Goal: Information Seeking & Learning: Learn about a topic

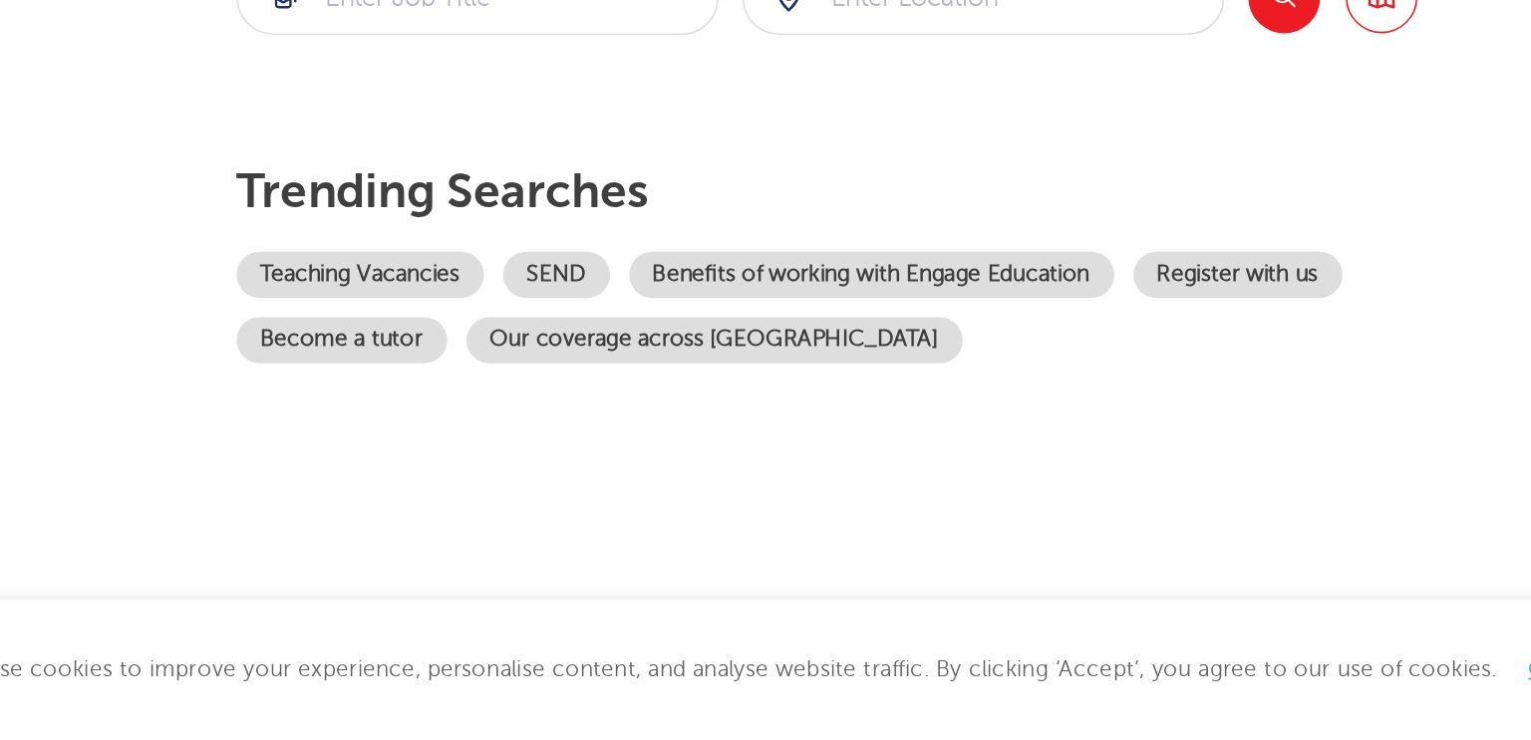
scroll to position [129, 0]
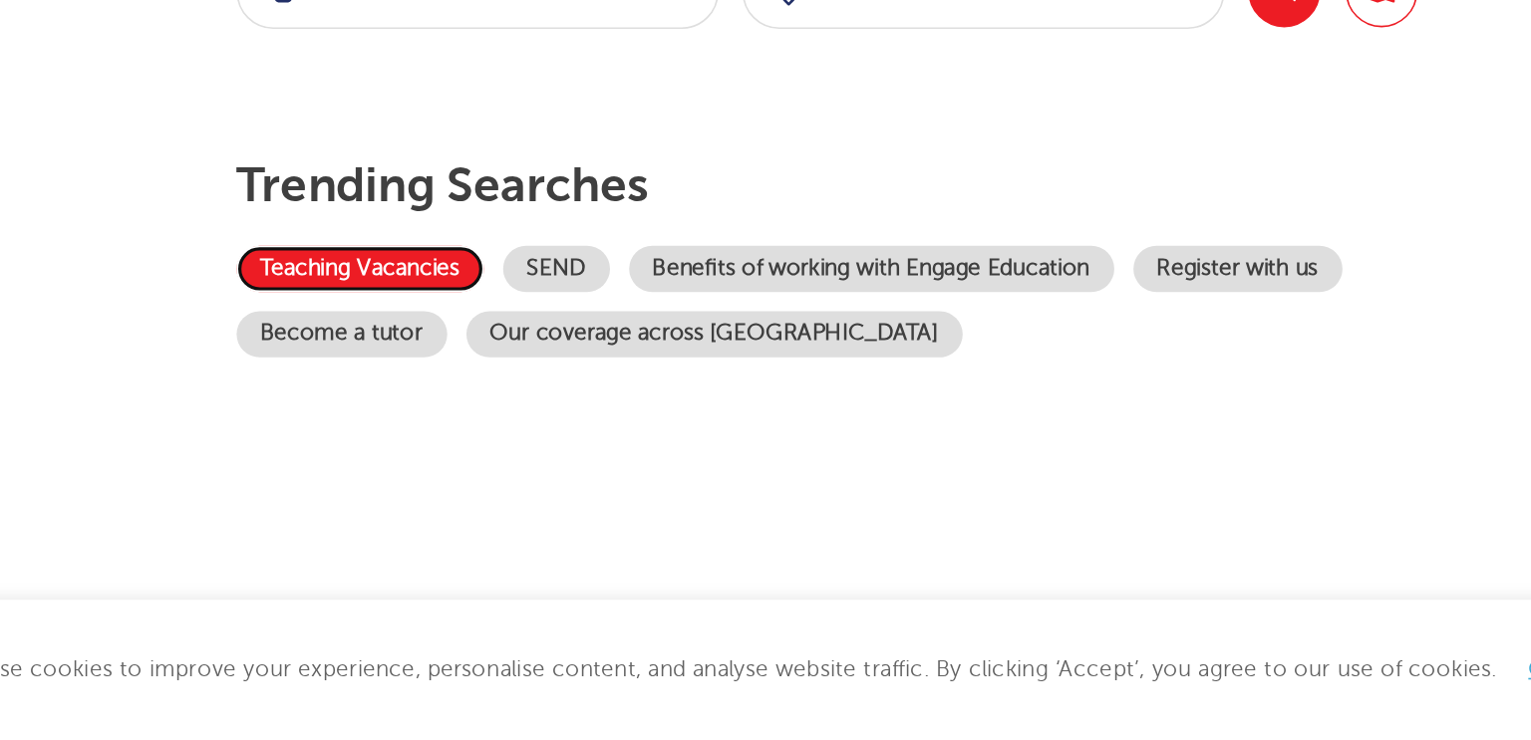
click at [311, 444] on link "Teaching Vacancies" at bounding box center [268, 446] width 154 height 29
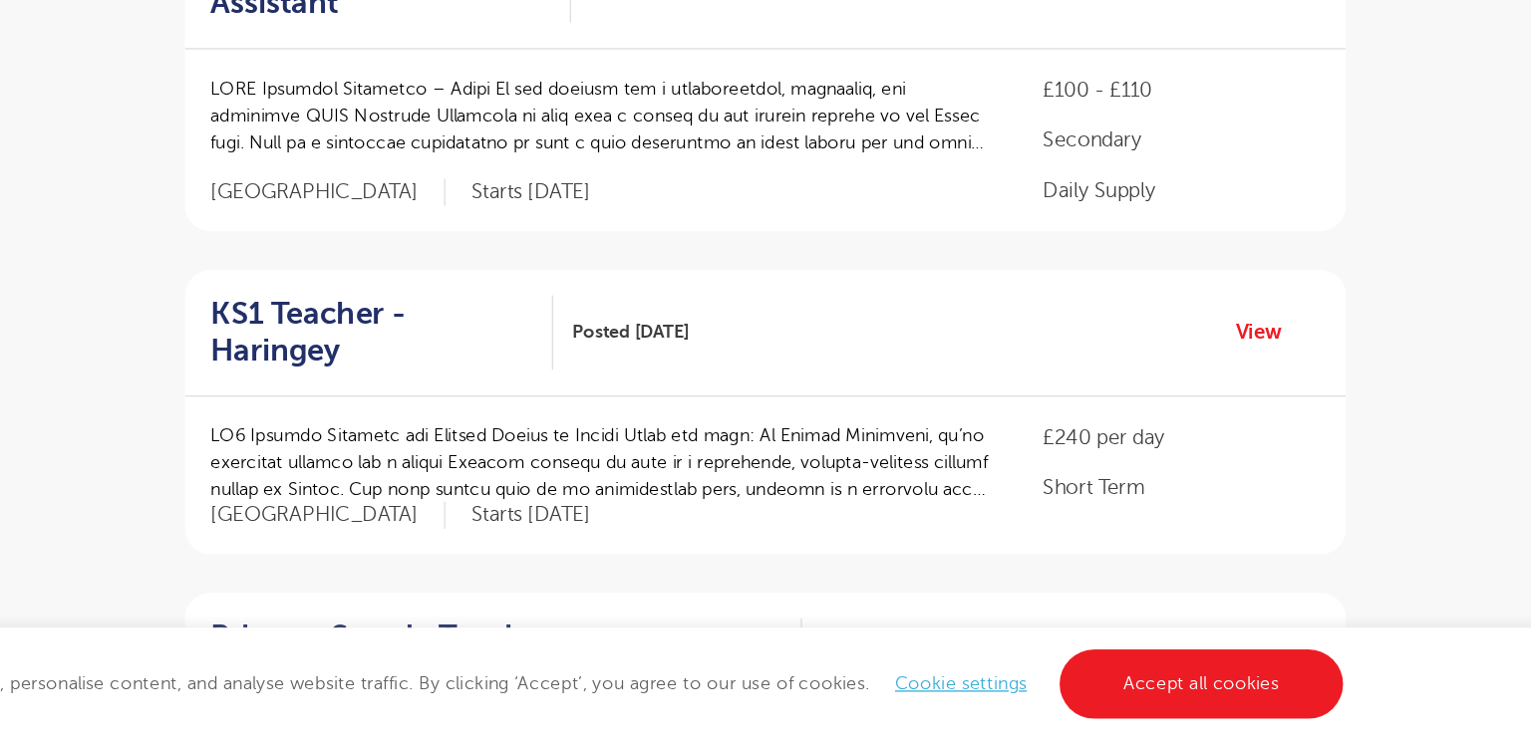
scroll to position [455, 0]
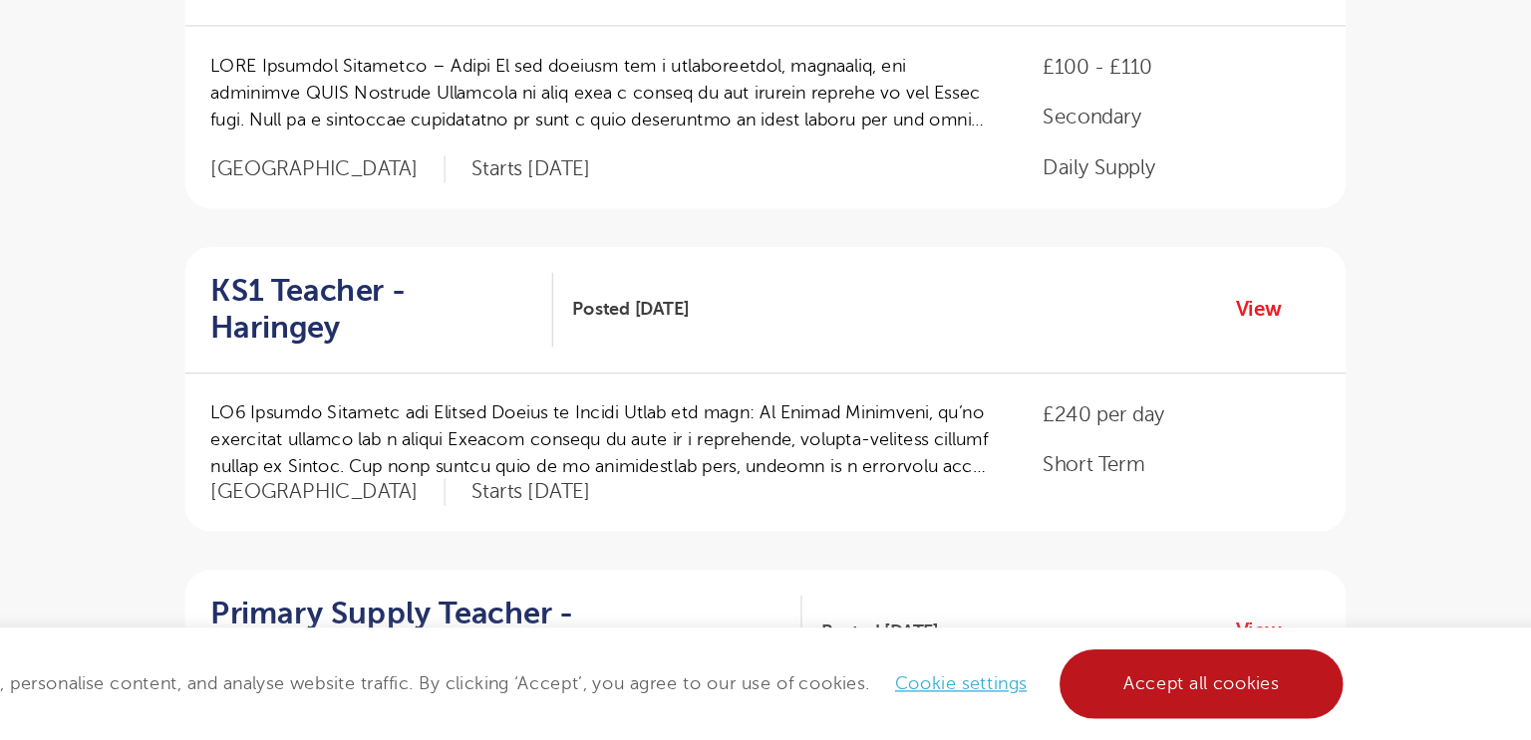
click at [1207, 687] on link "Accept all cookies" at bounding box center [1236, 697] width 221 height 54
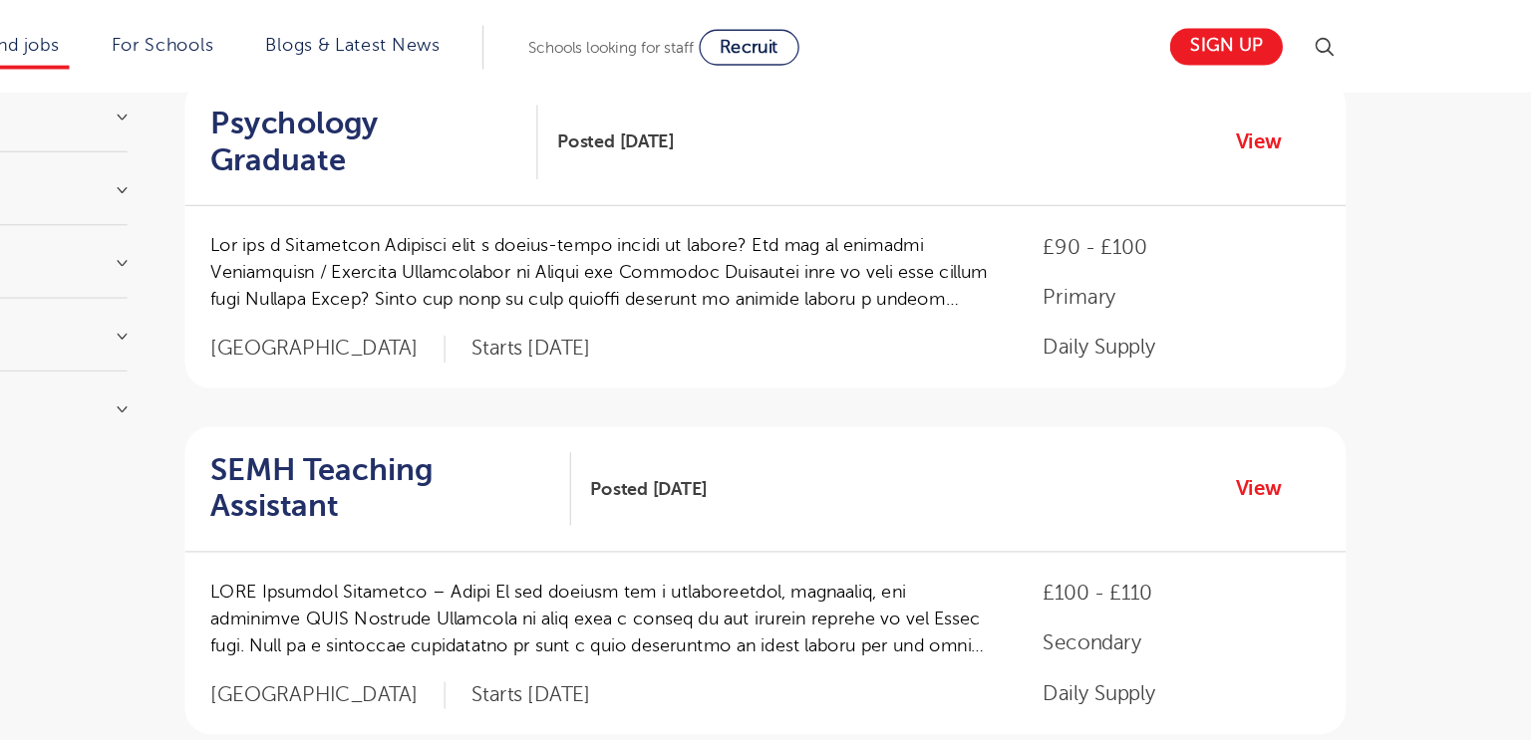
scroll to position [0, 0]
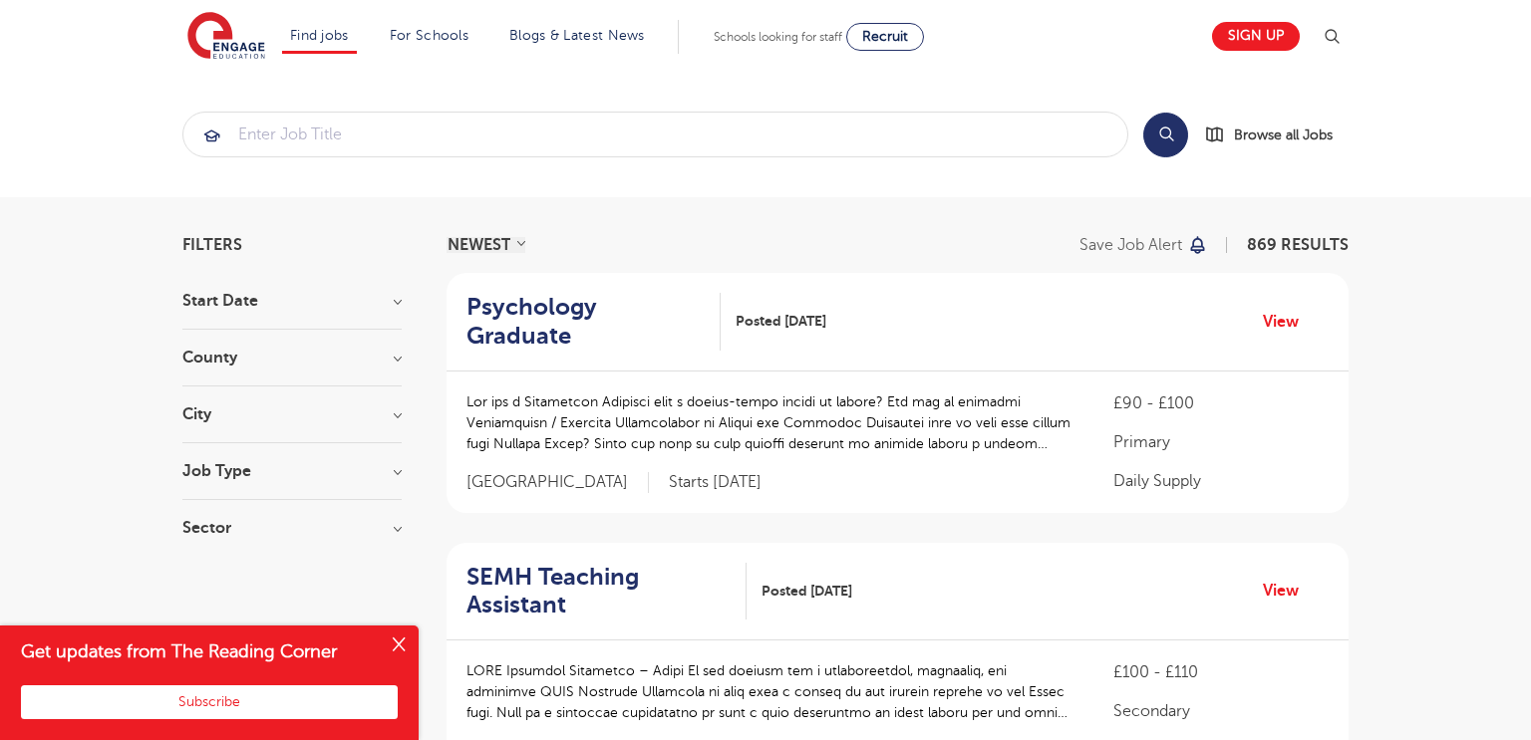
click at [203, 407] on h3 "City" at bounding box center [291, 415] width 219 height 16
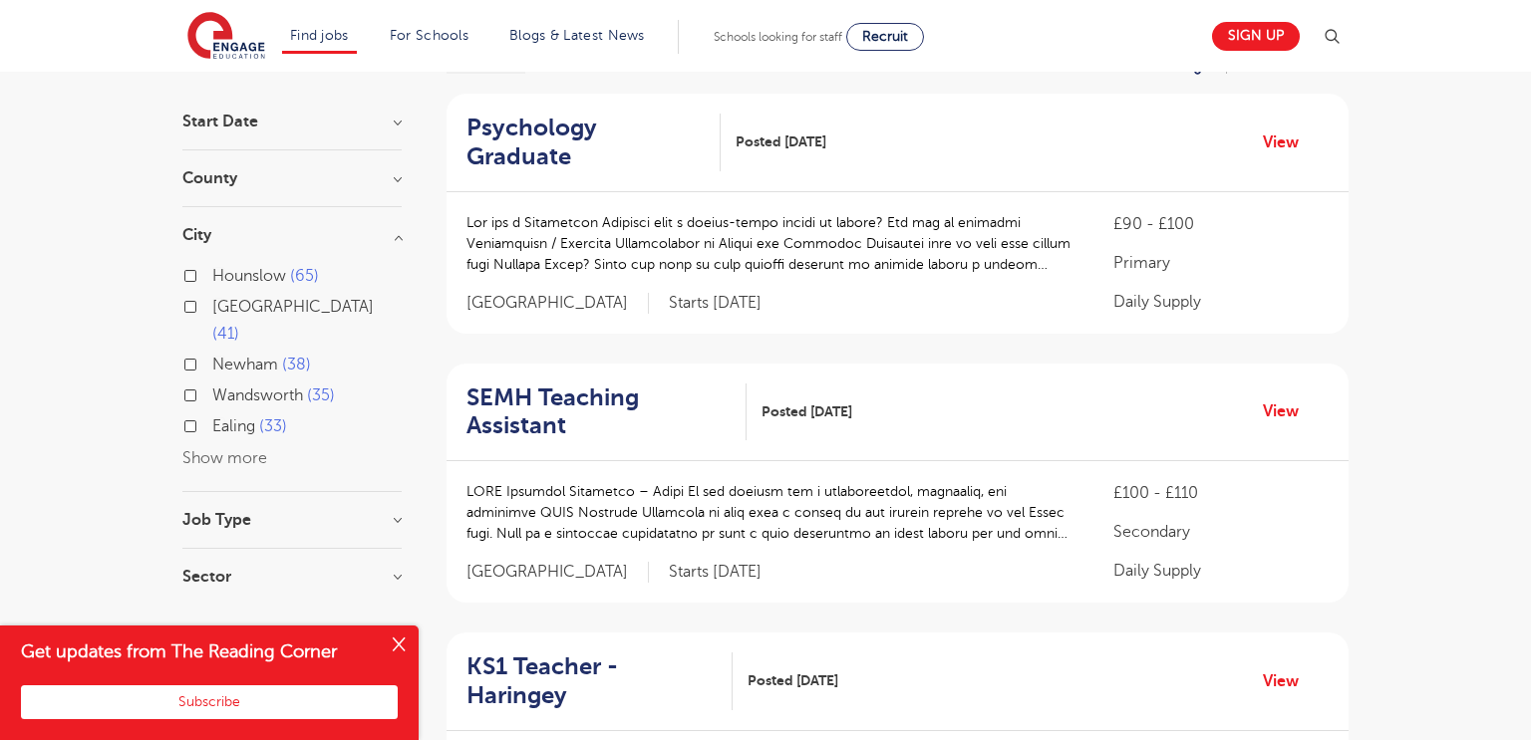
scroll to position [182, 0]
click at [251, 446] on button "Show more" at bounding box center [224, 455] width 85 height 18
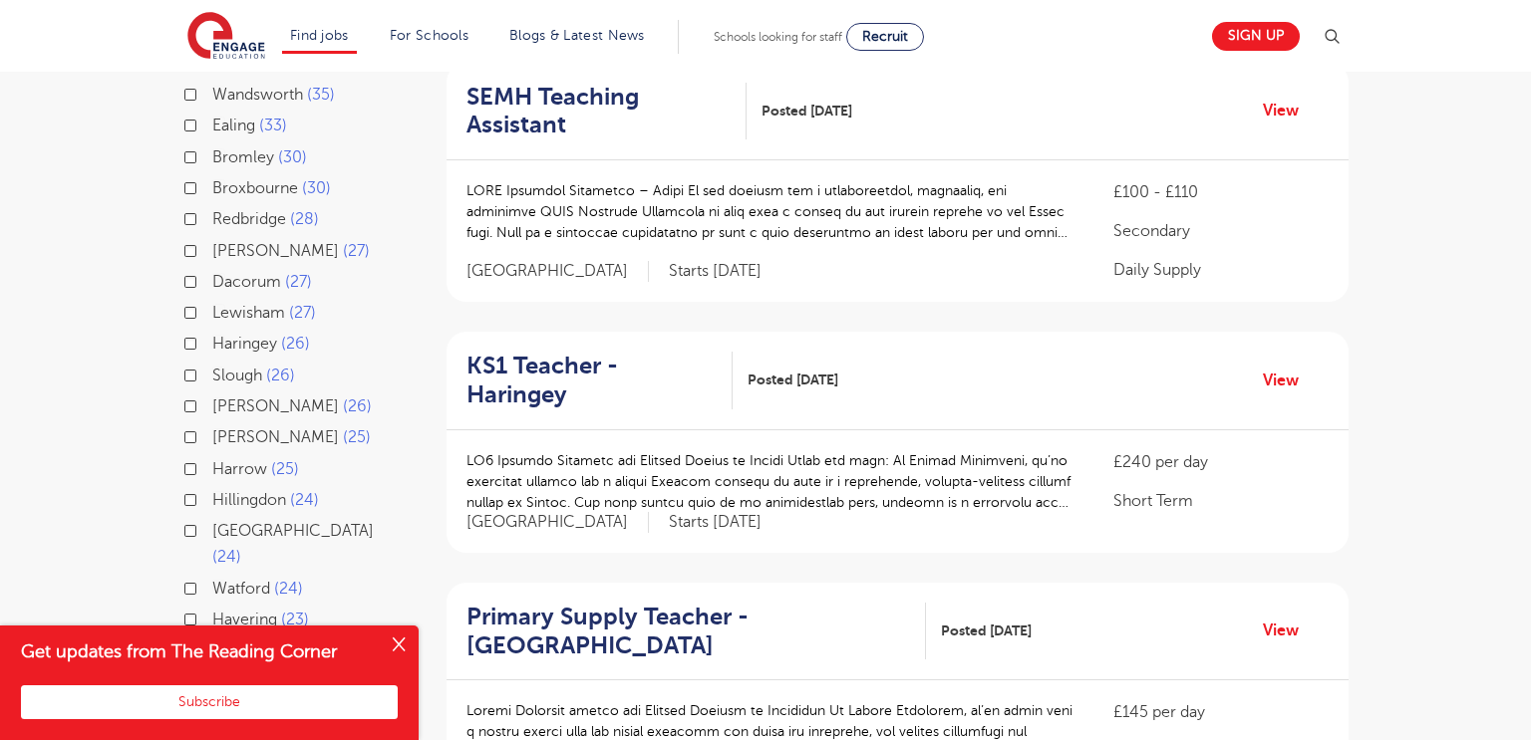
scroll to position [489, 0]
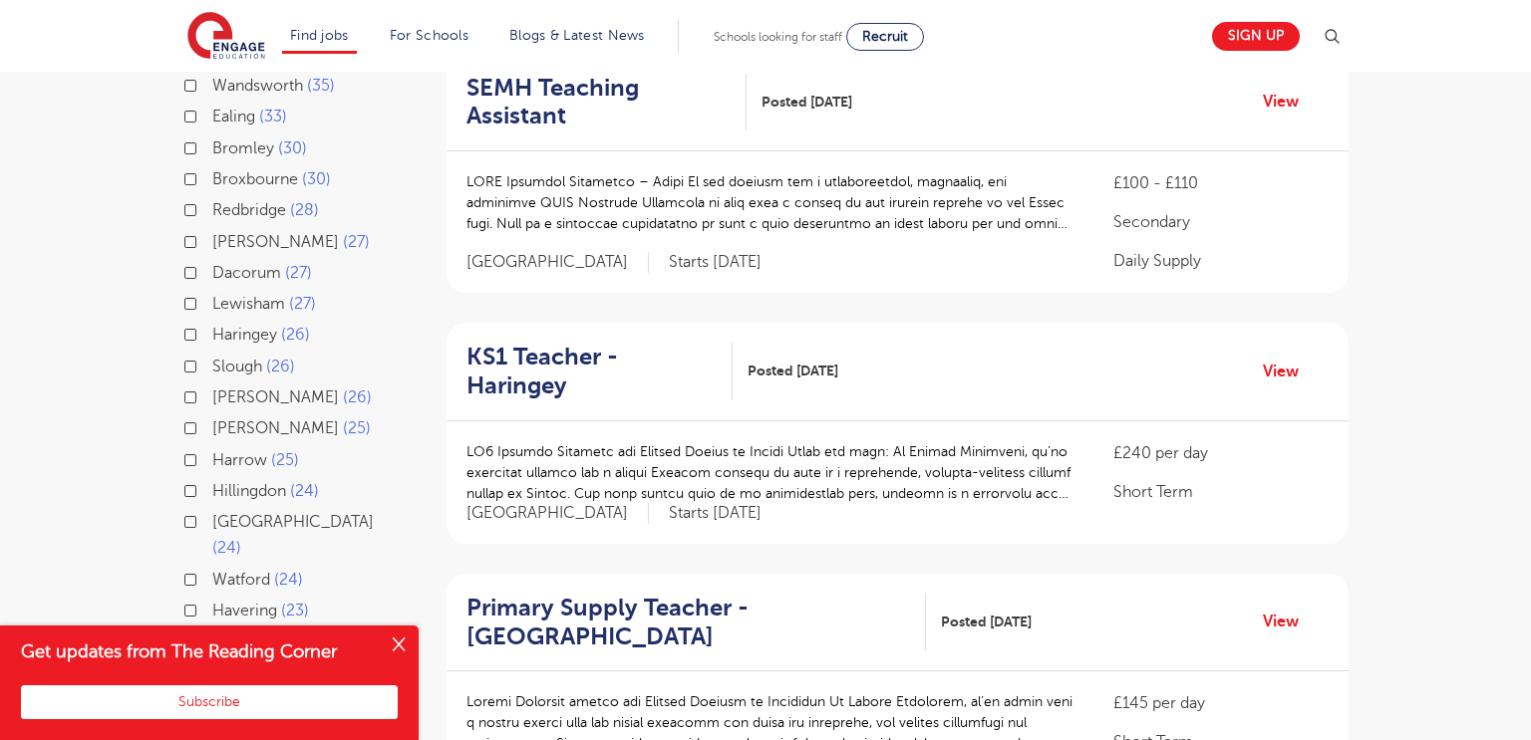
click at [195, 385] on div "Sutton 26" at bounding box center [291, 400] width 219 height 31
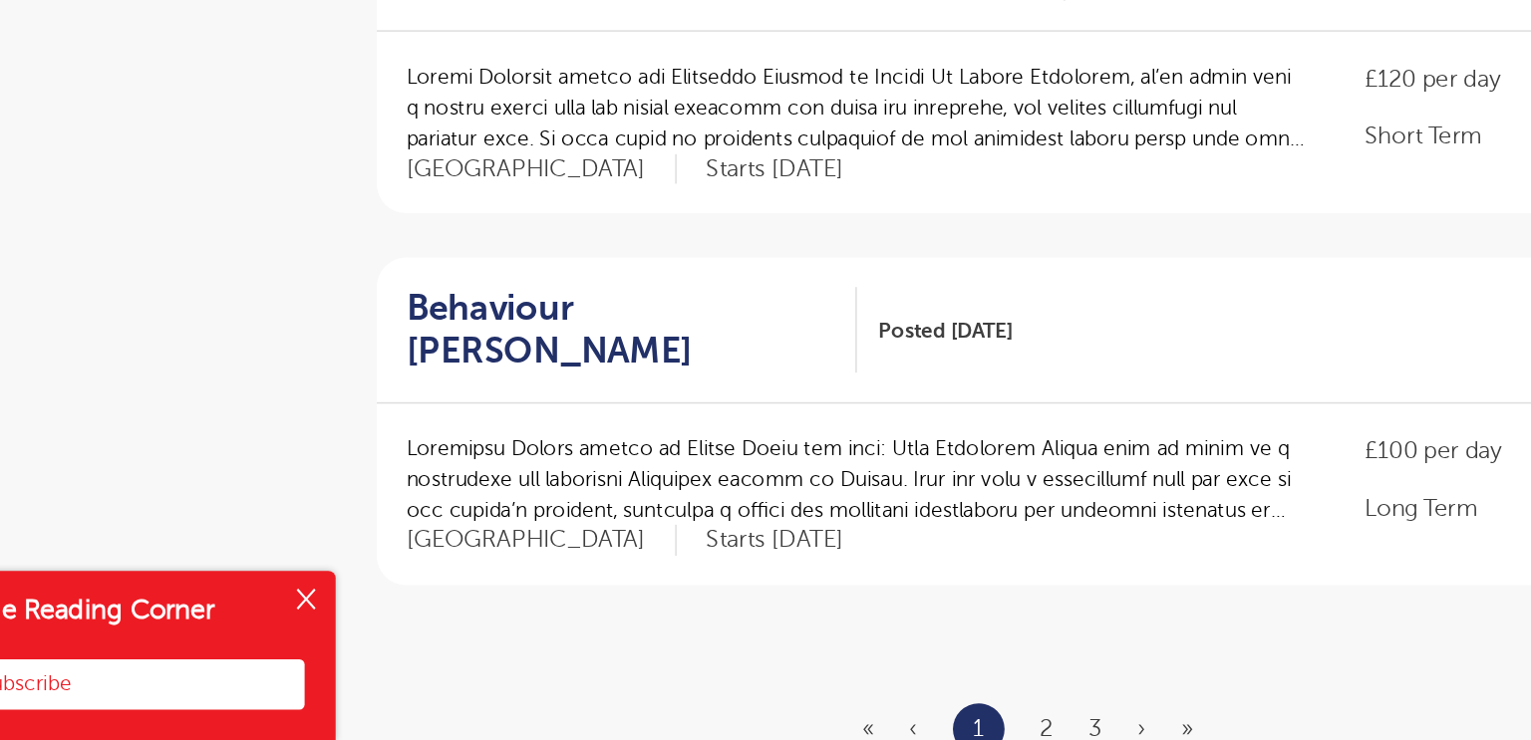
scroll to position [2231, 0]
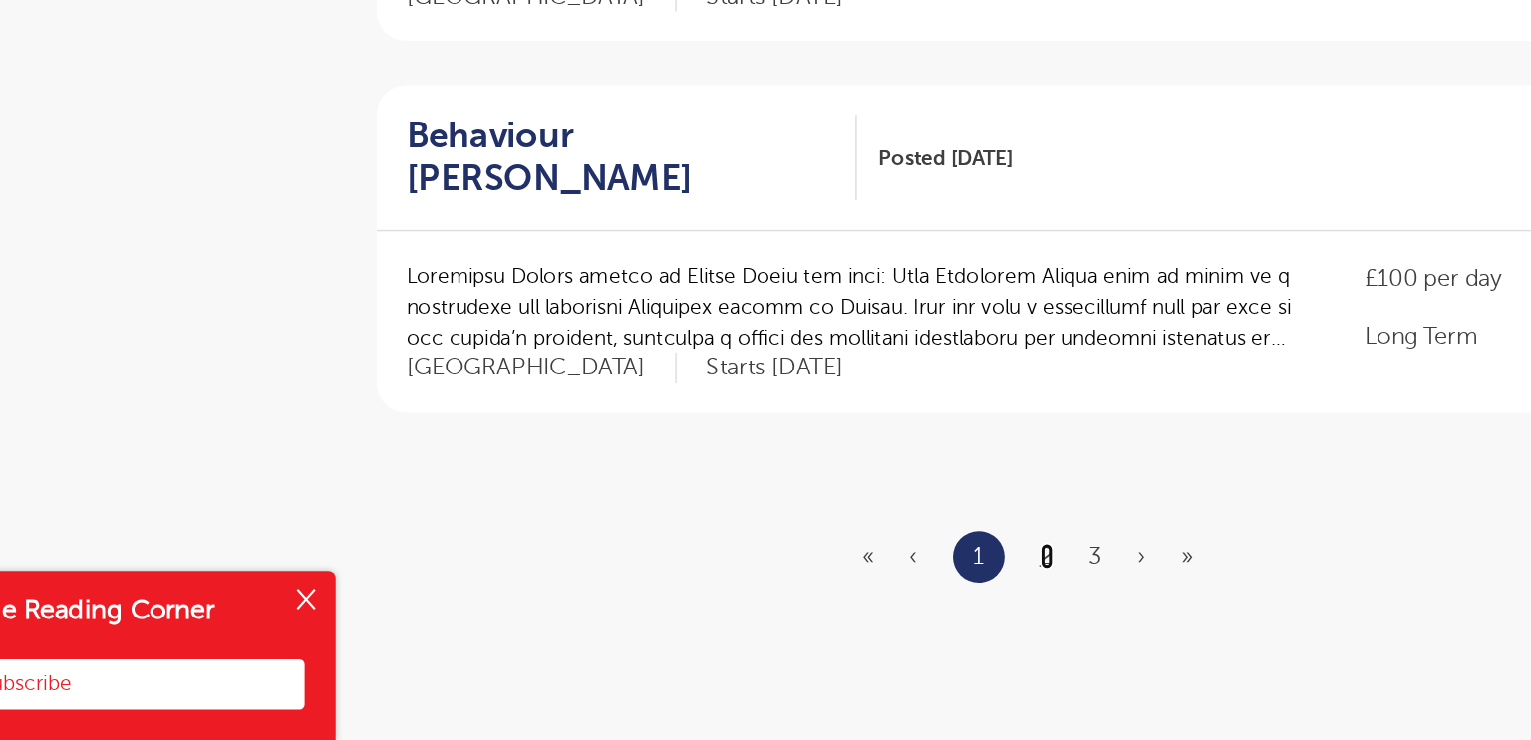
click at [902, 607] on link "2" at bounding box center [898, 616] width 9 height 18
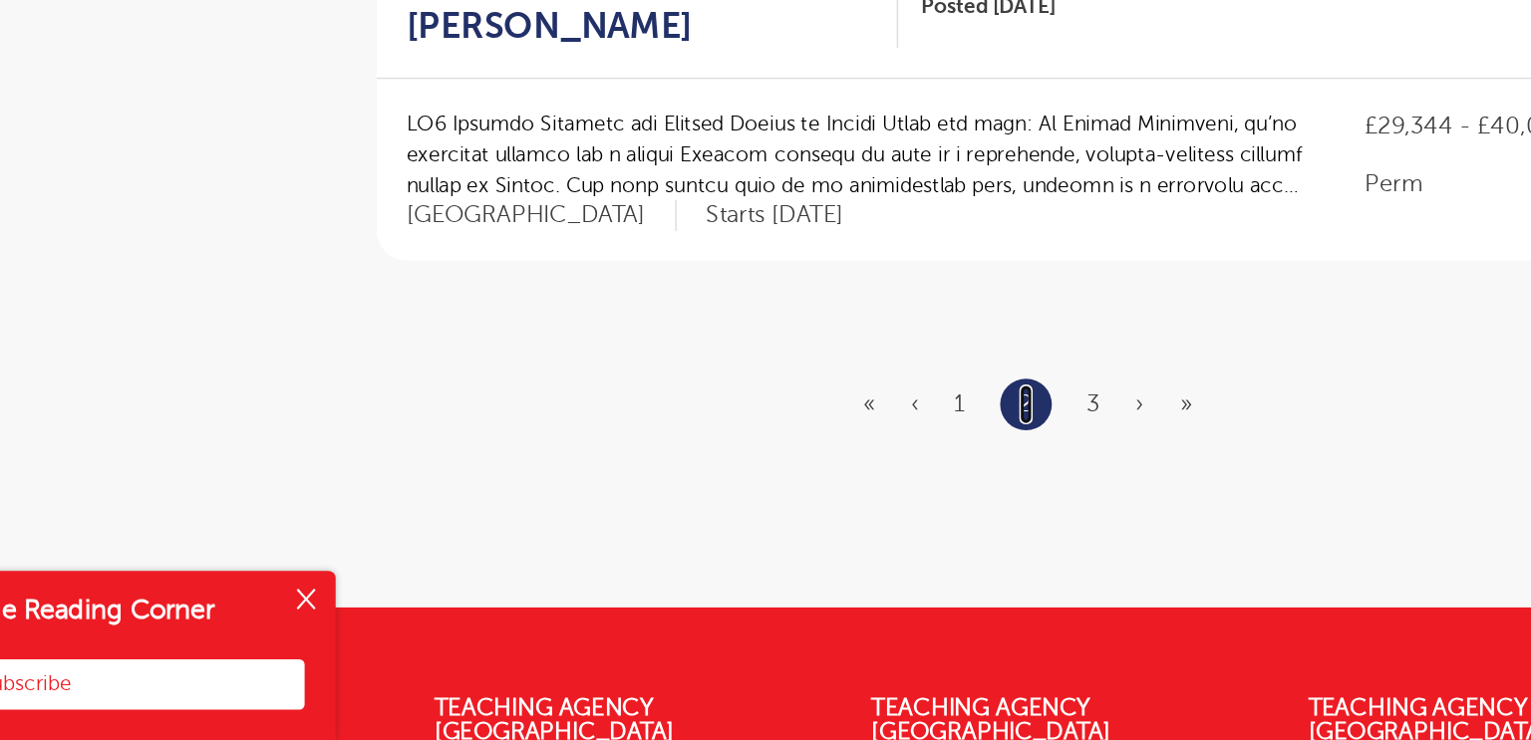
scroll to position [2338, 0]
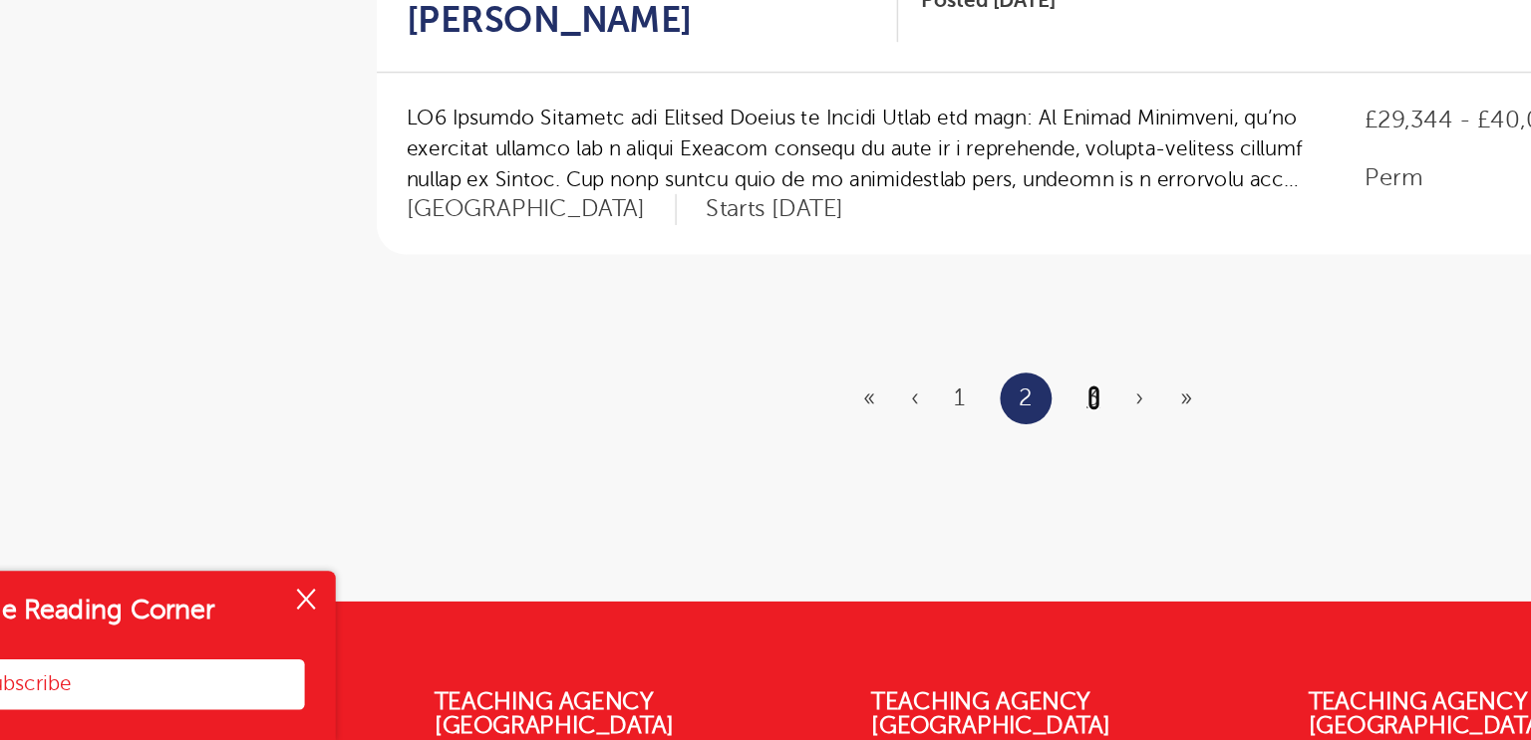
click at [929, 500] on link "3" at bounding box center [930, 509] width 9 height 18
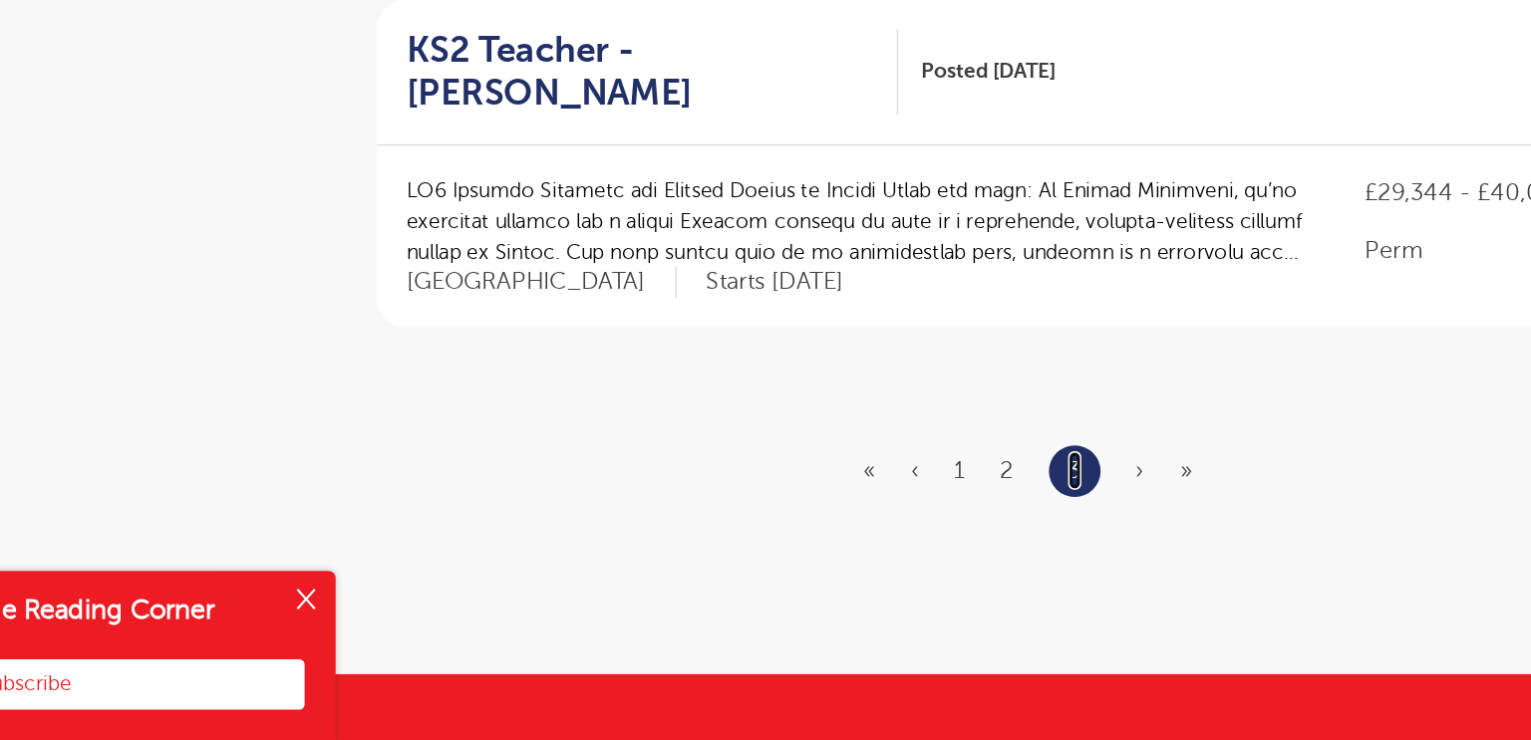
scroll to position [1291, 0]
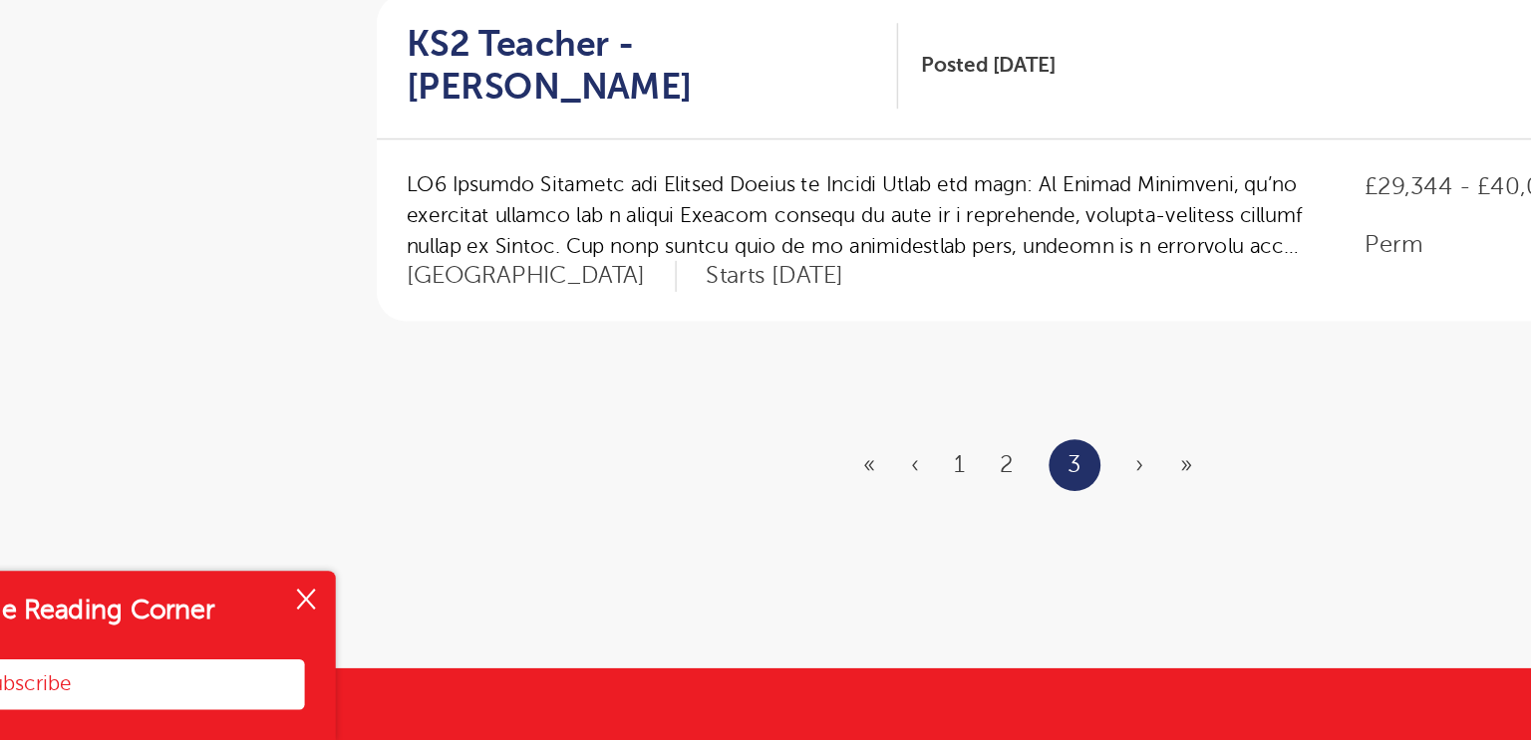
click at [963, 545] on span "›" at bounding box center [962, 554] width 6 height 18
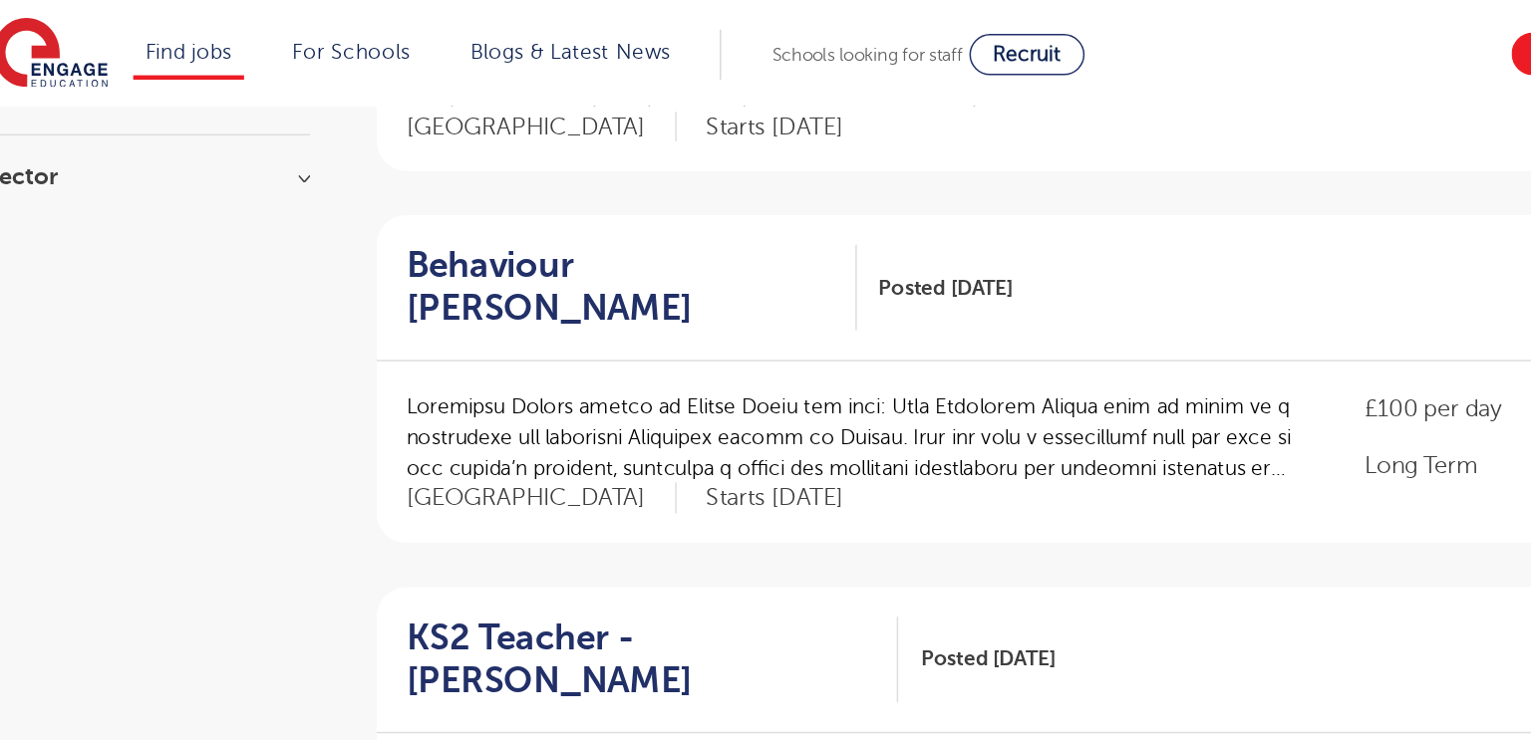
scroll to position [981, 0]
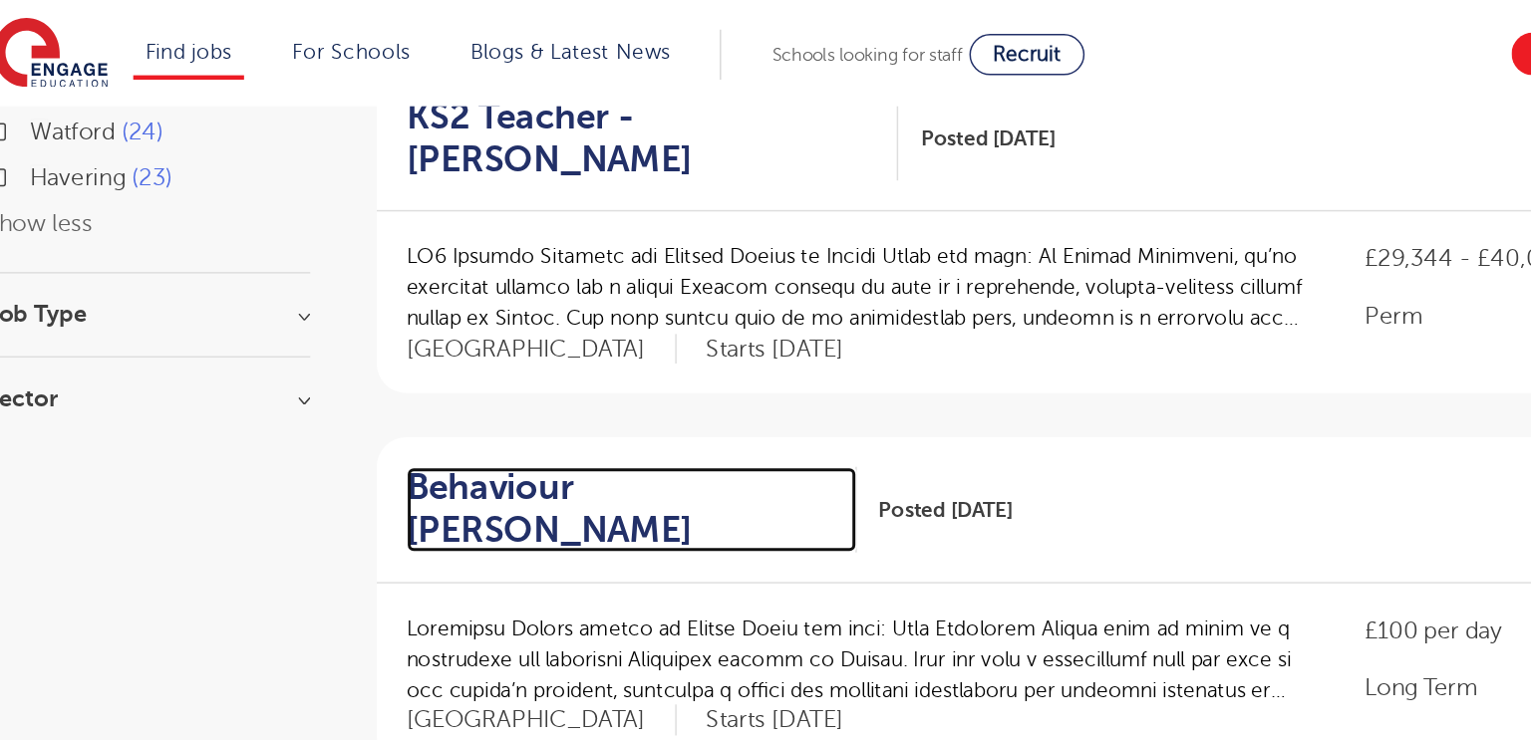
click at [558, 315] on h2 "Behaviour Mentor - Sutton" at bounding box center [610, 344] width 288 height 58
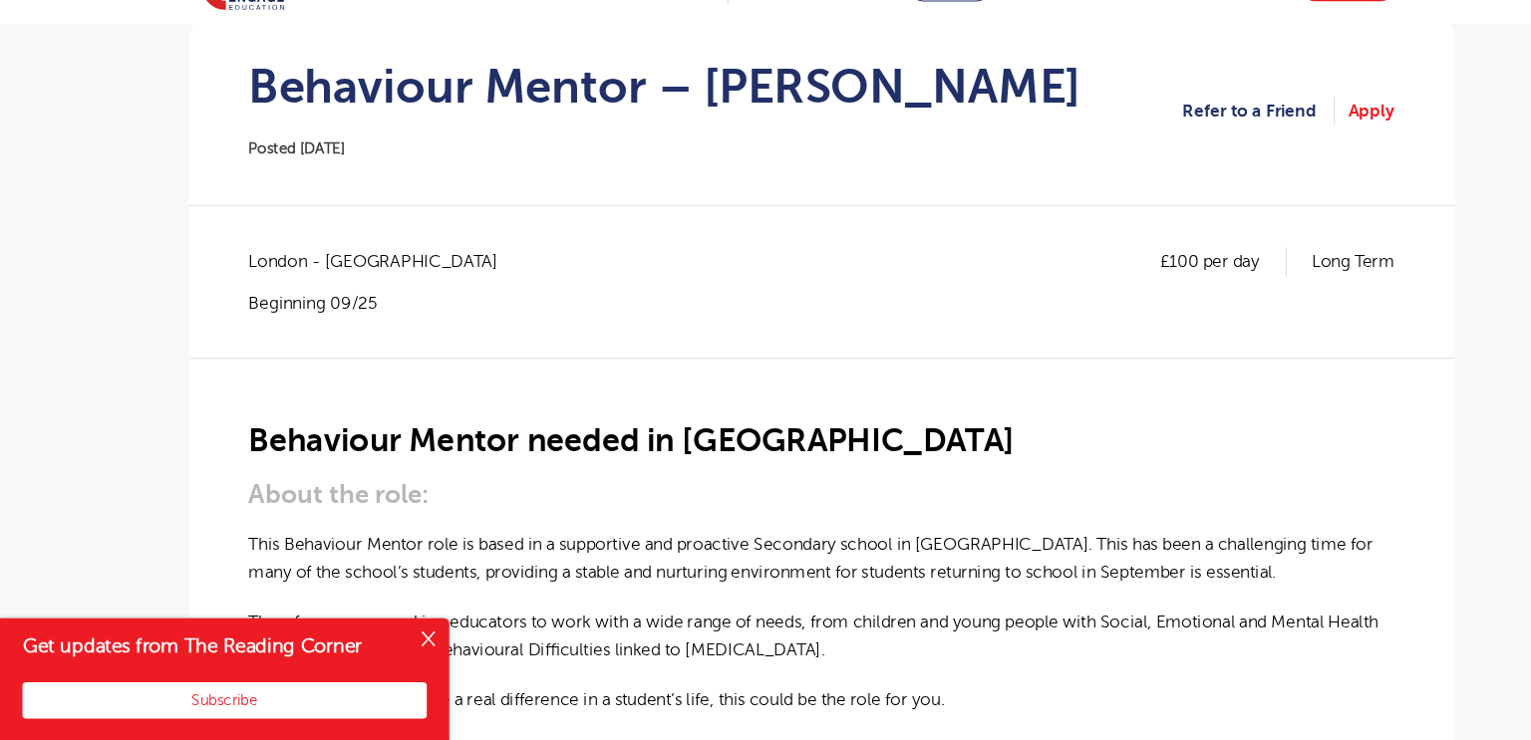
scroll to position [193, 0]
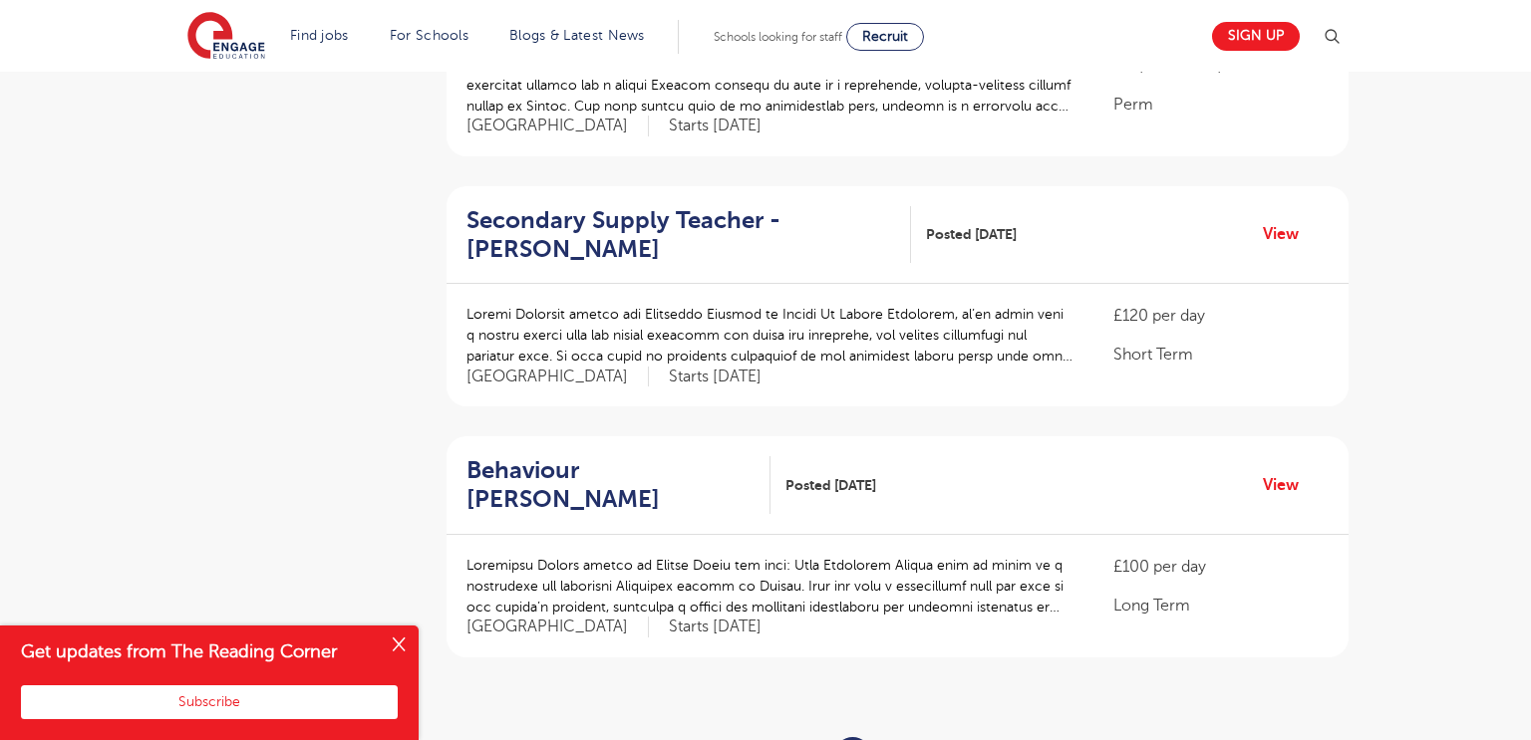
scroll to position [2093, 0]
